Goal: Check status: Check status

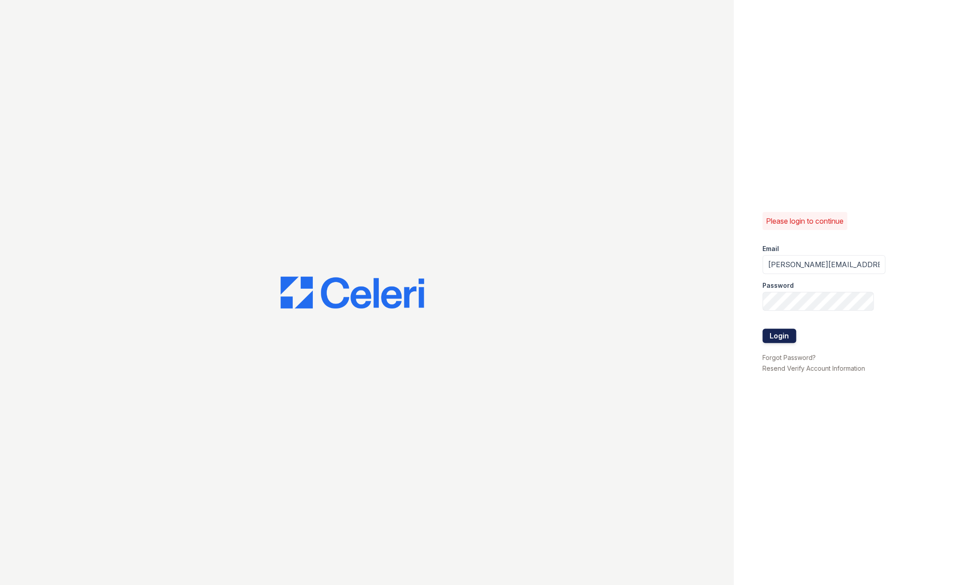
click at [779, 335] on button "Login" at bounding box center [780, 336] width 34 height 14
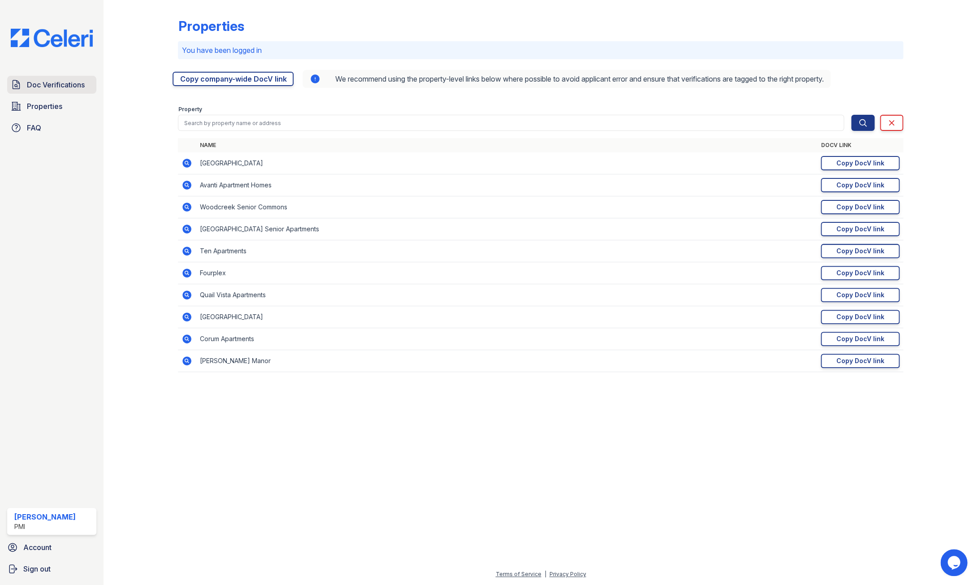
click at [50, 84] on span "Doc Verifications" at bounding box center [56, 84] width 58 height 11
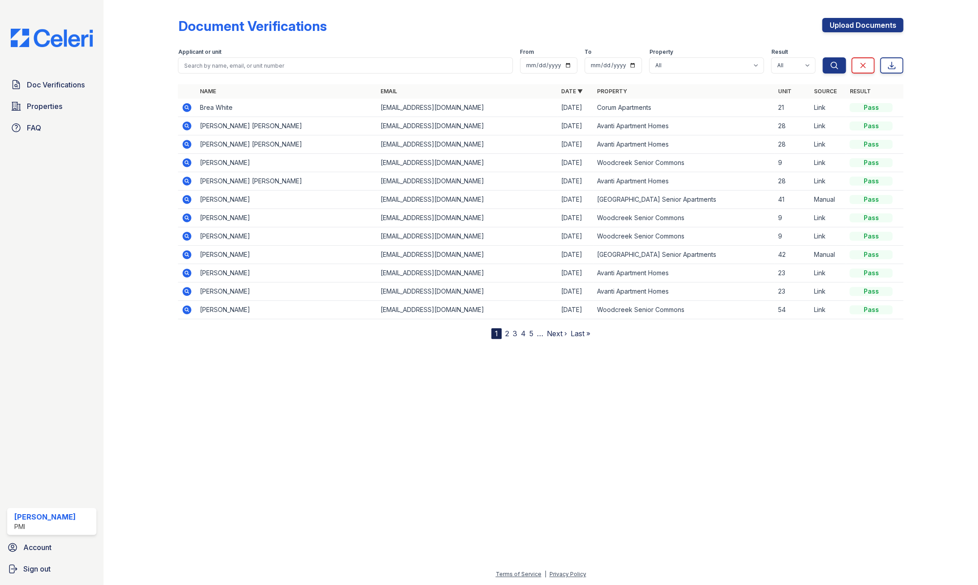
click at [187, 106] on icon at bounding box center [187, 107] width 11 height 11
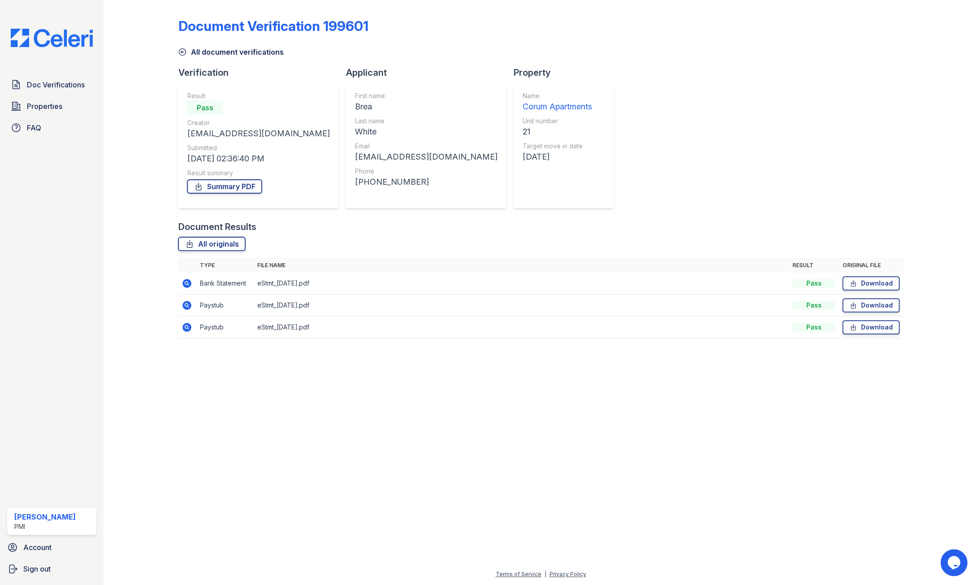
click at [191, 327] on icon at bounding box center [187, 327] width 9 height 9
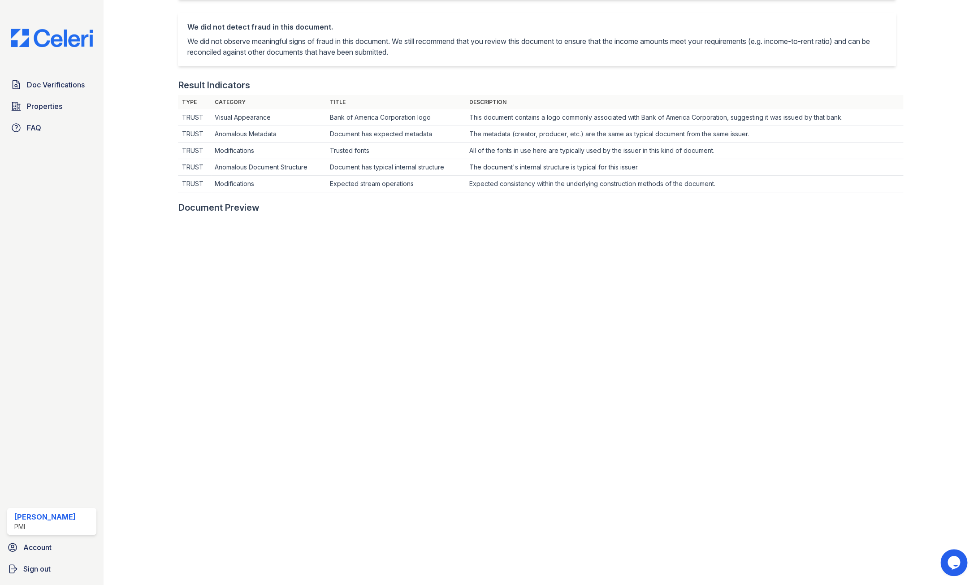
scroll to position [428, 0]
